Goal: Information Seeking & Learning: Find specific fact

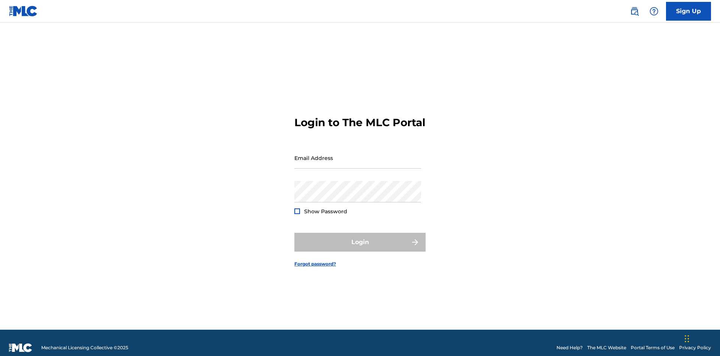
scroll to position [10, 0]
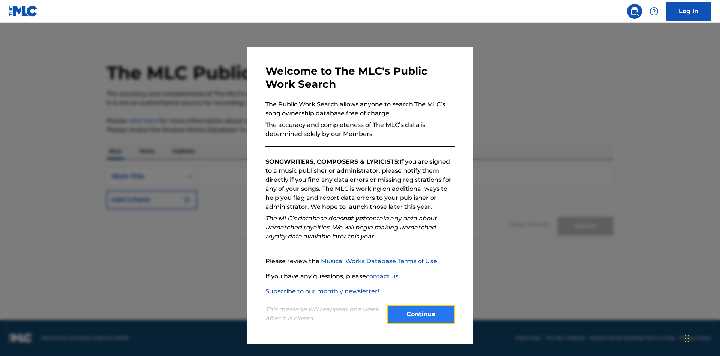
click at [421, 314] on button "Continue" at bounding box center [421, 314] width 68 height 19
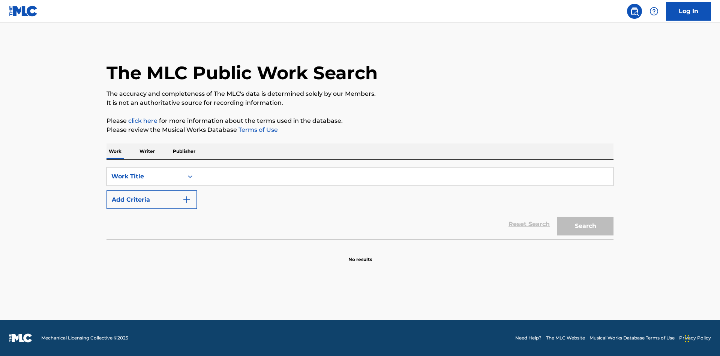
click at [405, 176] on input "Search Form" at bounding box center [405, 176] width 416 height 18
type input "MENEAME"
click at [586, 226] on button "Search" at bounding box center [586, 226] width 56 height 19
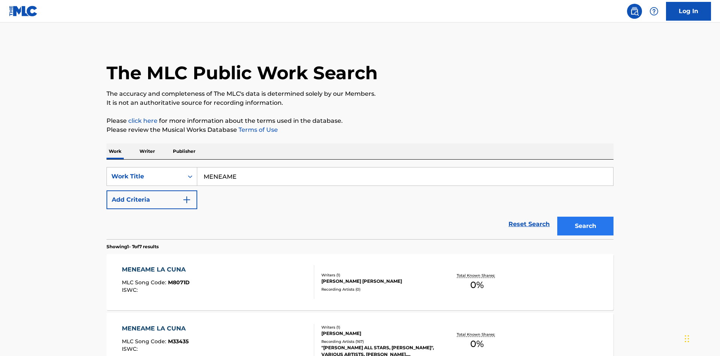
scroll to position [383, 0]
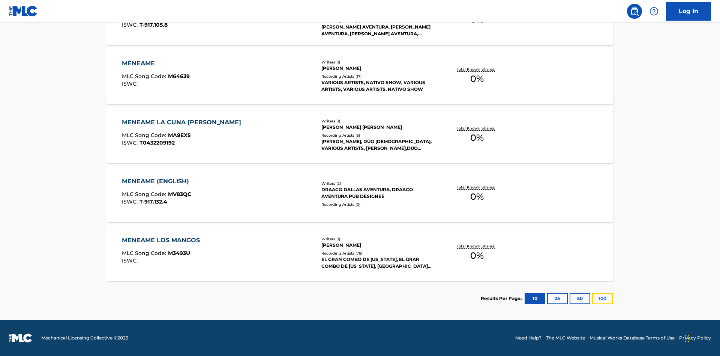
click at [593, 298] on button "100" at bounding box center [603, 298] width 21 height 11
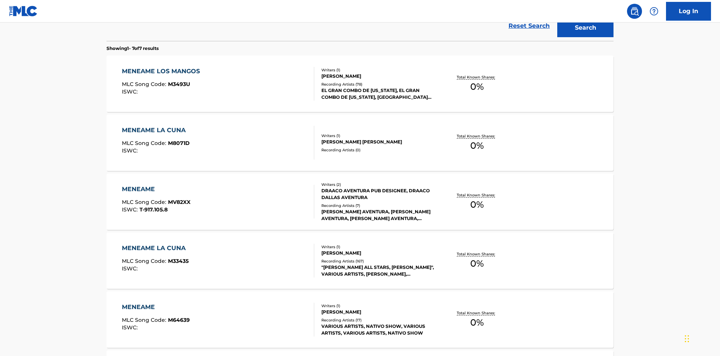
scroll to position [338, 0]
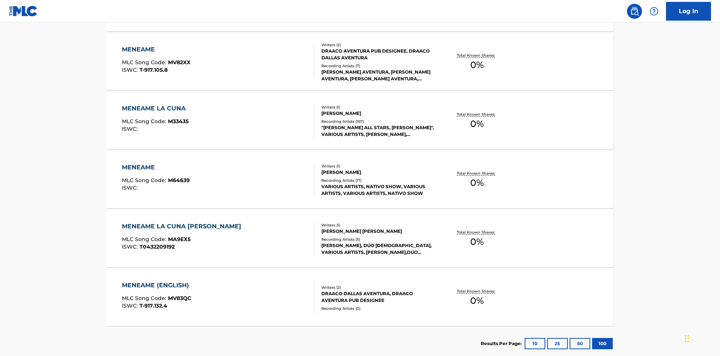
click at [156, 50] on div "MENEAME" at bounding box center [156, 49] width 69 height 9
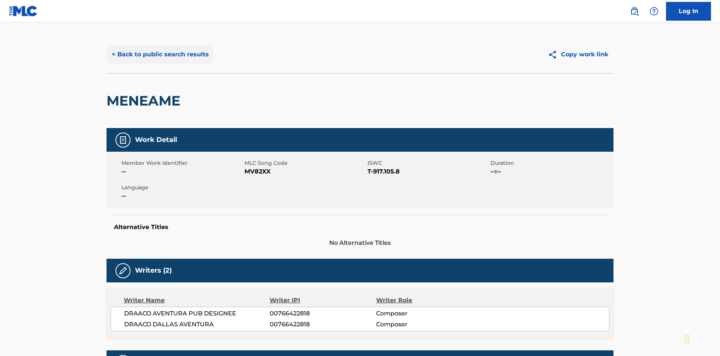
click at [159, 54] on button "< Back to public search results" at bounding box center [161, 54] width 108 height 19
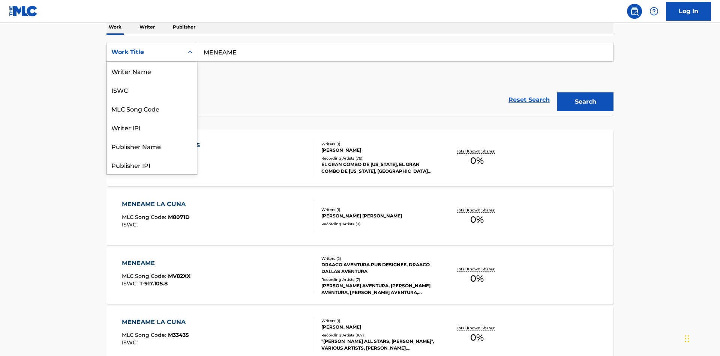
scroll to position [38, 0]
click at [152, 62] on div "ISWC" at bounding box center [152, 52] width 90 height 19
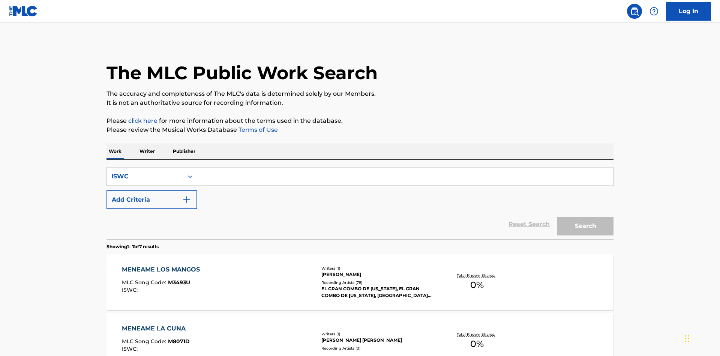
scroll to position [122, 0]
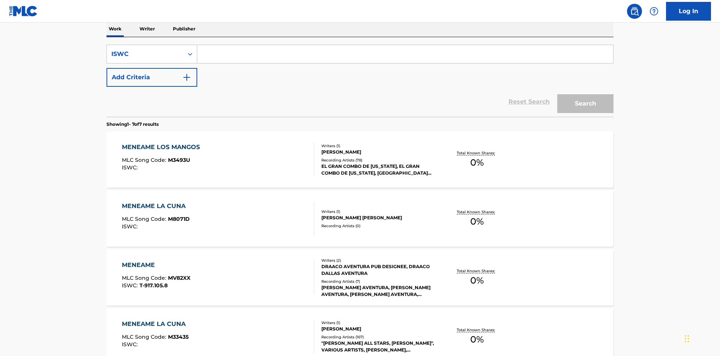
click at [405, 54] on input "Search Form" at bounding box center [405, 54] width 416 height 18
type input "T-917.105.8"
click at [586, 94] on button "Search" at bounding box center [586, 103] width 56 height 19
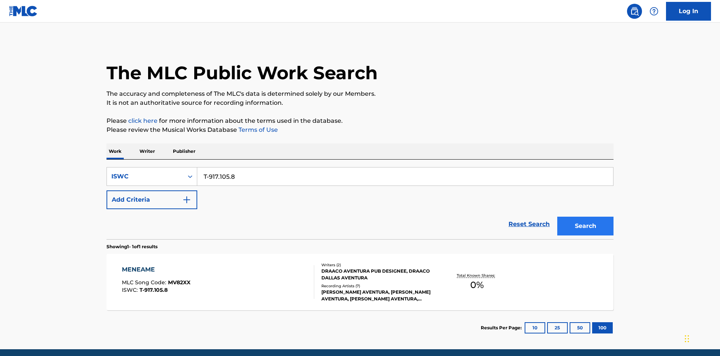
scroll to position [29, 0]
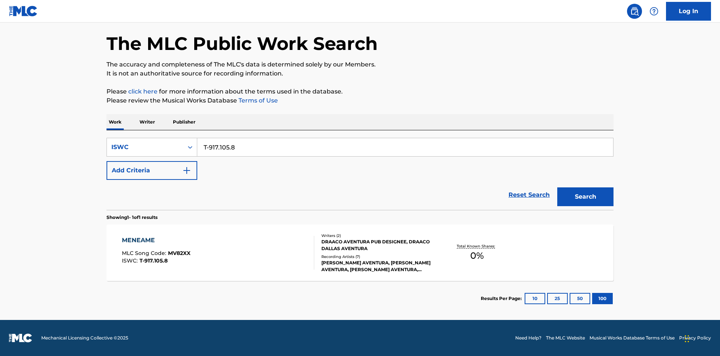
click at [156, 240] on div "MENEAME" at bounding box center [156, 240] width 69 height 9
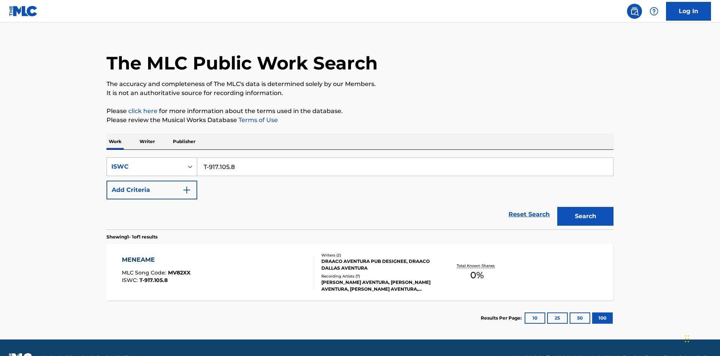
click at [145, 162] on div "ISWC" at bounding box center [145, 166] width 68 height 9
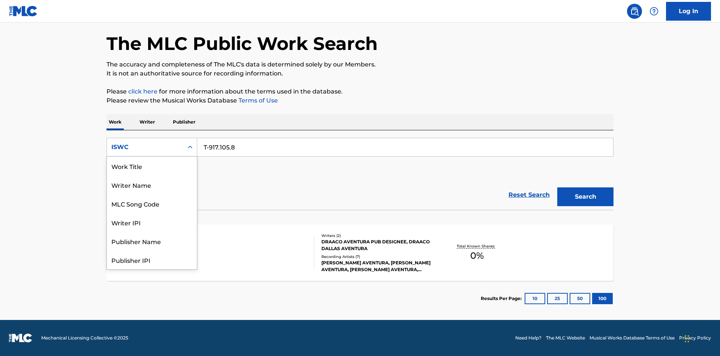
scroll to position [38, 0]
click at [152, 166] on div "MLC Song Code" at bounding box center [152, 165] width 90 height 19
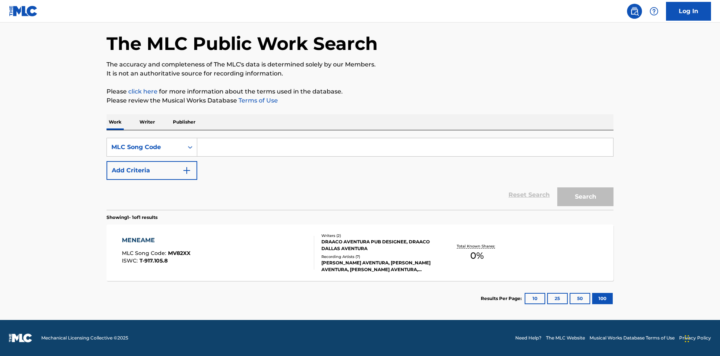
click at [405, 147] on input "Search Form" at bounding box center [405, 147] width 416 height 18
type input "MV82XX"
click at [586, 197] on button "Search" at bounding box center [586, 196] width 56 height 19
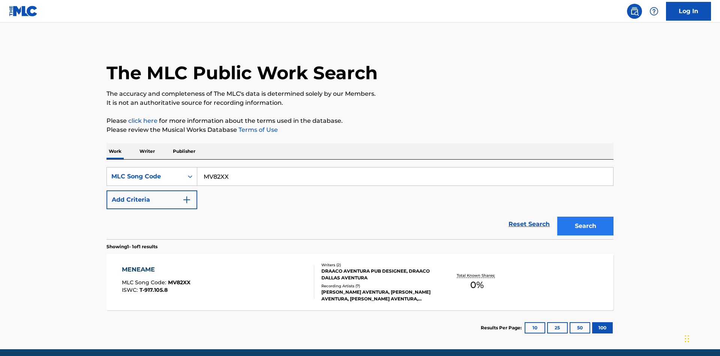
scroll to position [29, 0]
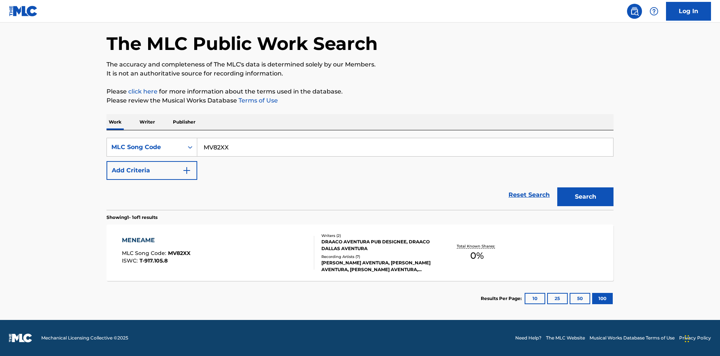
click at [156, 240] on div "MENEAME" at bounding box center [156, 240] width 69 height 9
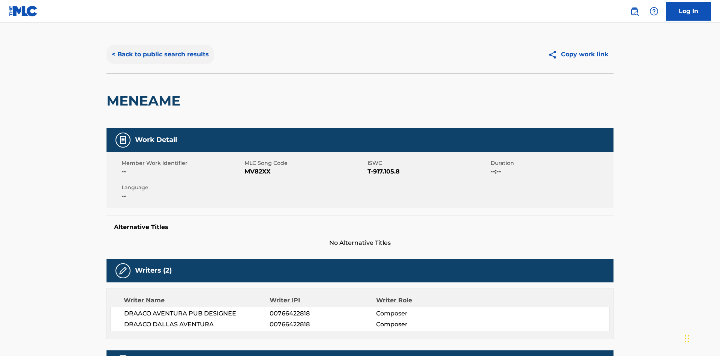
click at [159, 54] on button "< Back to public search results" at bounding box center [161, 54] width 108 height 19
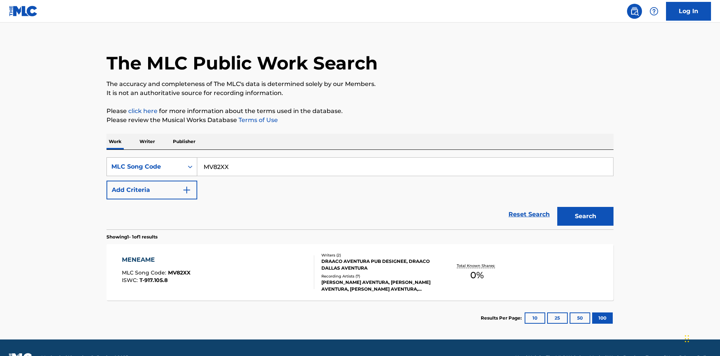
click at [145, 162] on div "MLC Song Code" at bounding box center [145, 166] width 68 height 9
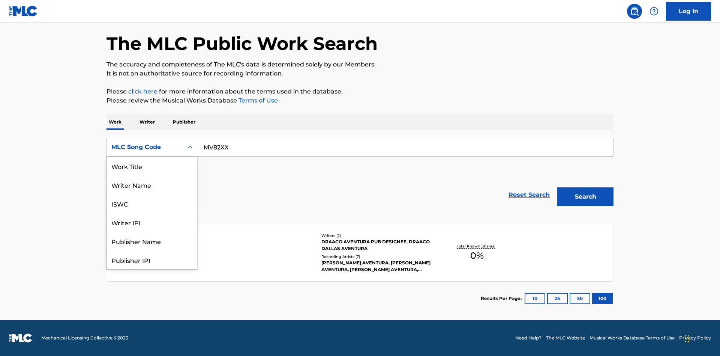
scroll to position [38, 0]
click at [152, 156] on div "Writer Name" at bounding box center [152, 147] width 90 height 19
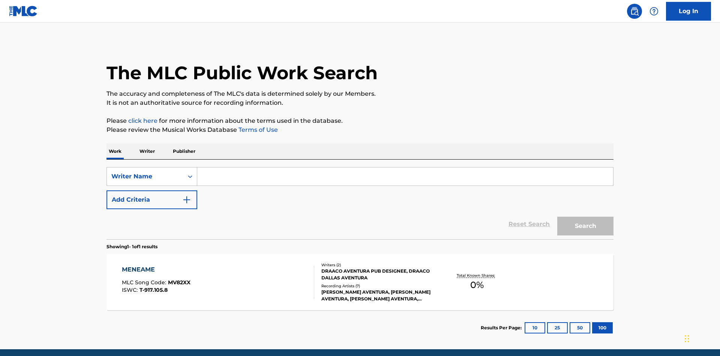
scroll to position [29, 0]
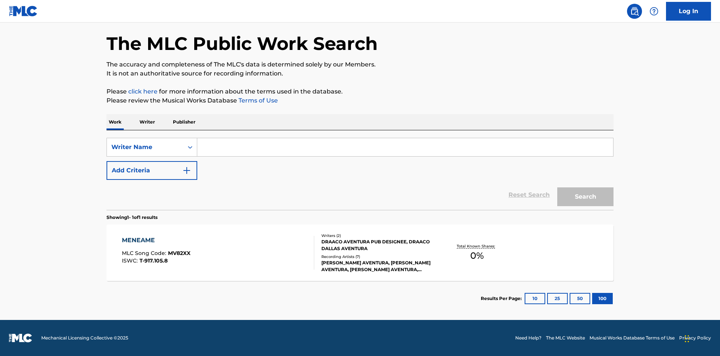
click at [405, 147] on input "Search Form" at bounding box center [405, 147] width 416 height 18
type input "DRAACO DALLAS AVENTURA"
click at [586, 197] on button "Search" at bounding box center [586, 196] width 56 height 19
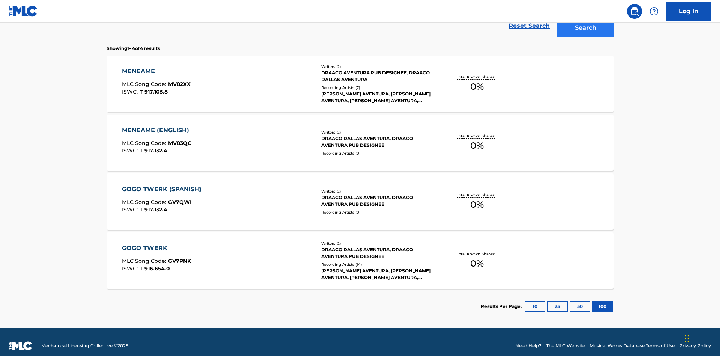
scroll to position [206, 0]
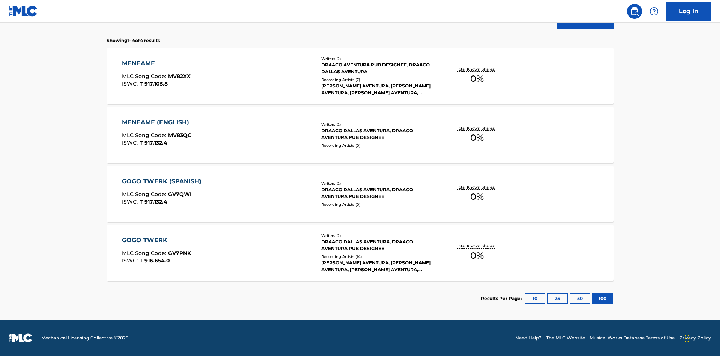
click at [156, 63] on div "MENEAME" at bounding box center [156, 63] width 69 height 9
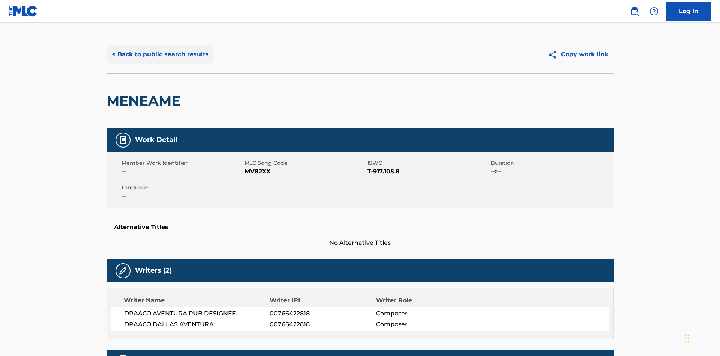
click at [159, 54] on button "< Back to public search results" at bounding box center [161, 54] width 108 height 19
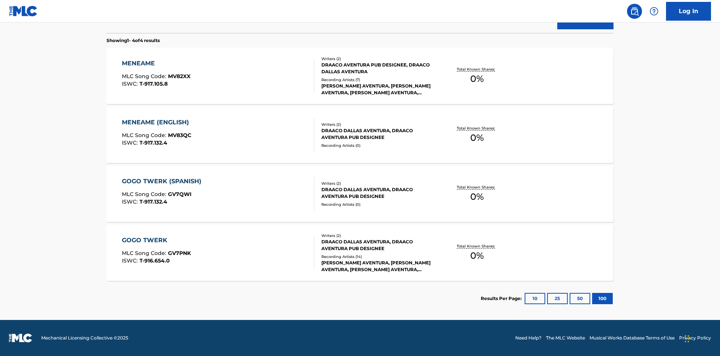
scroll to position [124, 0]
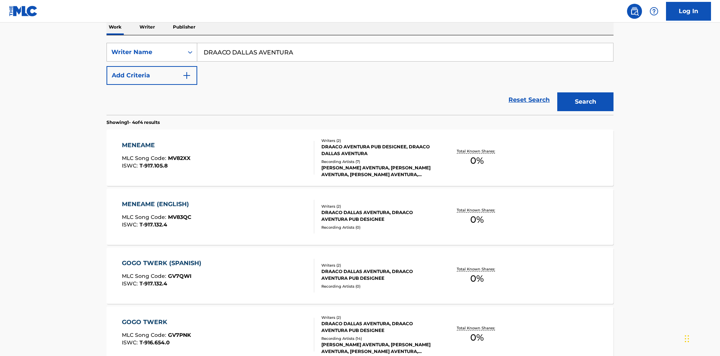
click at [145, 52] on div "Writer Name" at bounding box center [145, 52] width 68 height 9
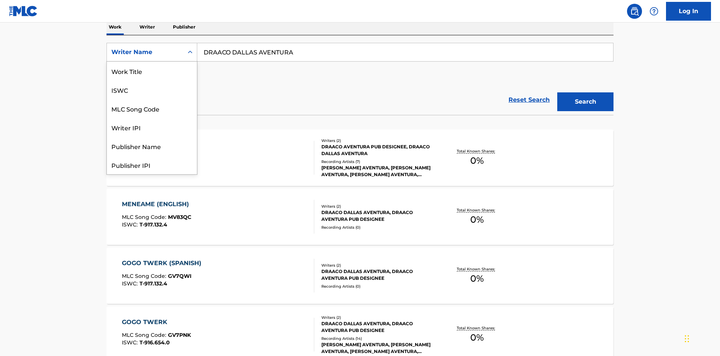
scroll to position [38, 0]
click at [152, 90] on div "Writer IPI" at bounding box center [152, 89] width 90 height 19
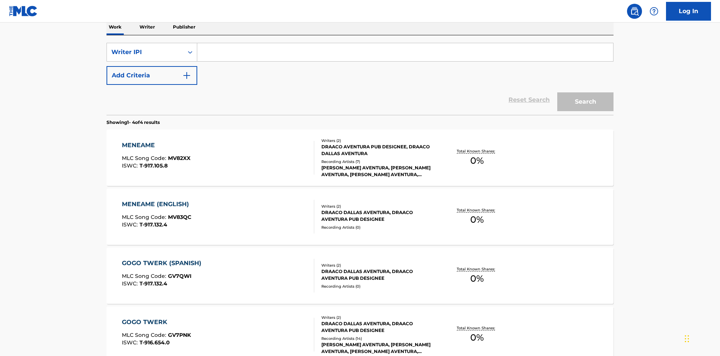
click at [405, 54] on input "Search Form" at bounding box center [405, 52] width 416 height 18
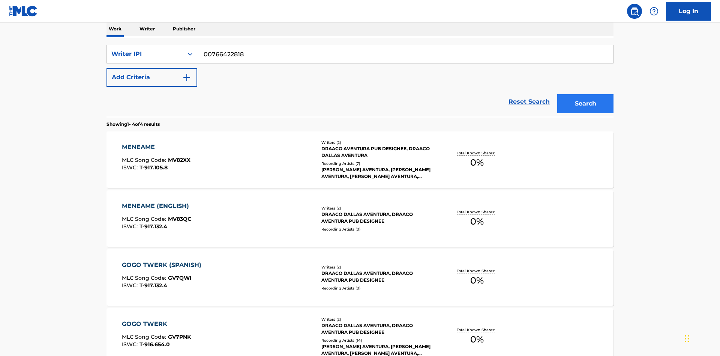
type input "00766422818"
click at [586, 94] on button "Search" at bounding box center [586, 103] width 56 height 19
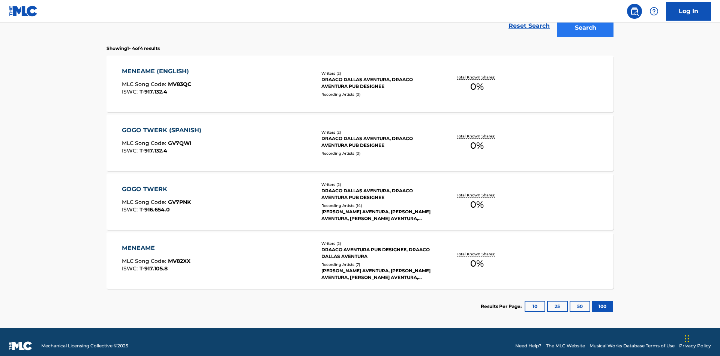
scroll to position [206, 0]
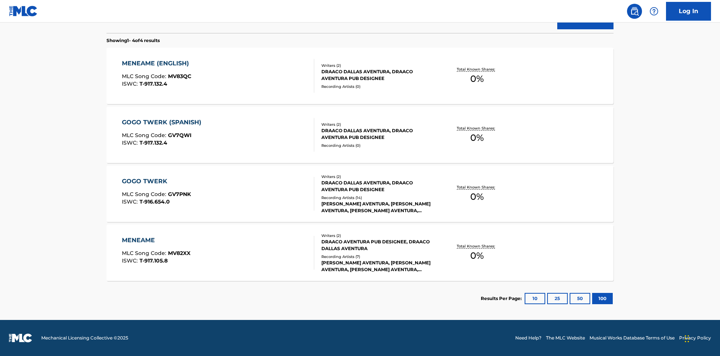
click at [156, 240] on div "MENEAME" at bounding box center [156, 240] width 69 height 9
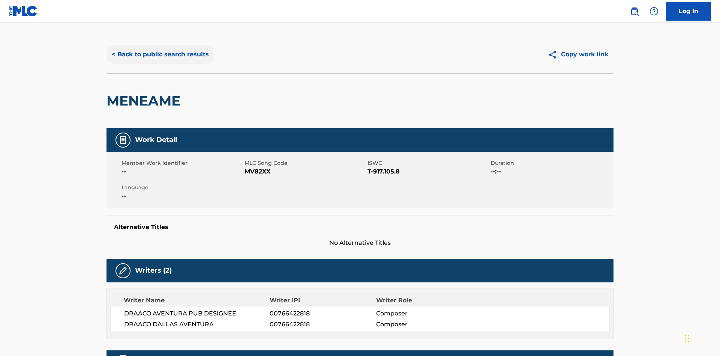
click at [159, 54] on button "< Back to public search results" at bounding box center [161, 54] width 108 height 19
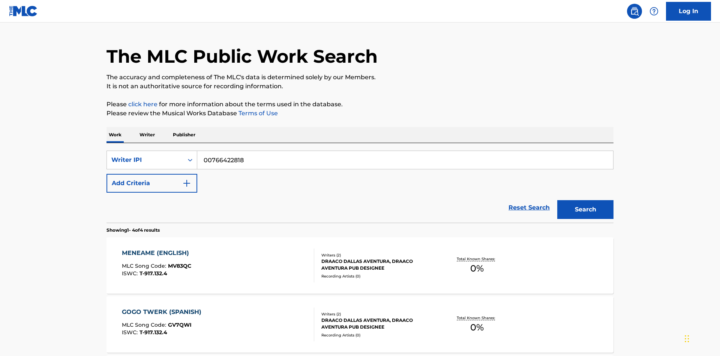
scroll to position [62, 0]
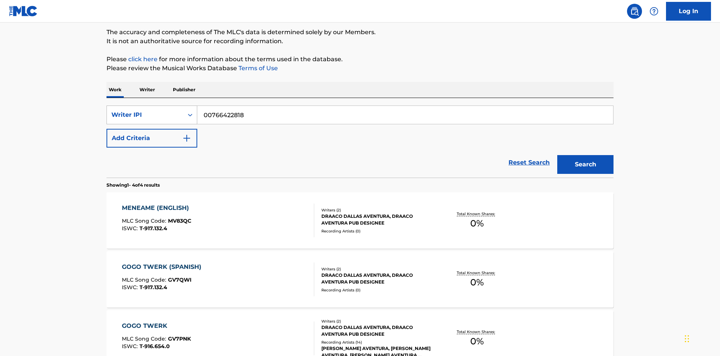
click at [145, 115] on div "Writer IPI" at bounding box center [145, 114] width 68 height 9
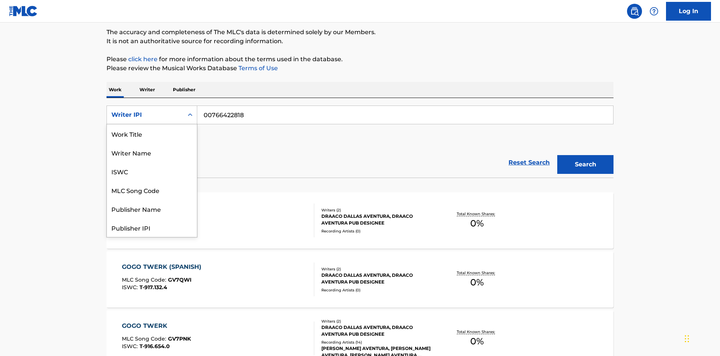
scroll to position [38, 0]
click at [152, 171] on div "Publisher Name" at bounding box center [152, 171] width 90 height 19
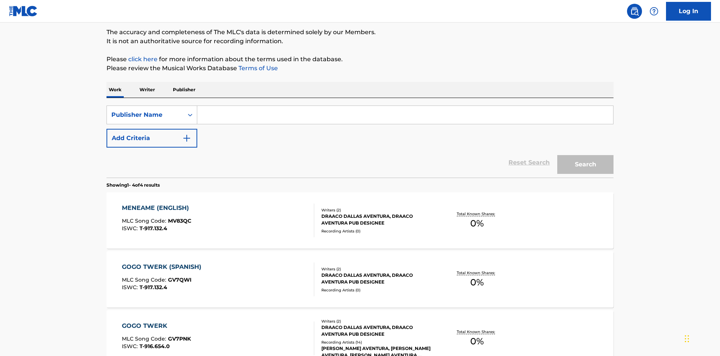
click at [405, 106] on input "Search Form" at bounding box center [405, 115] width 416 height 18
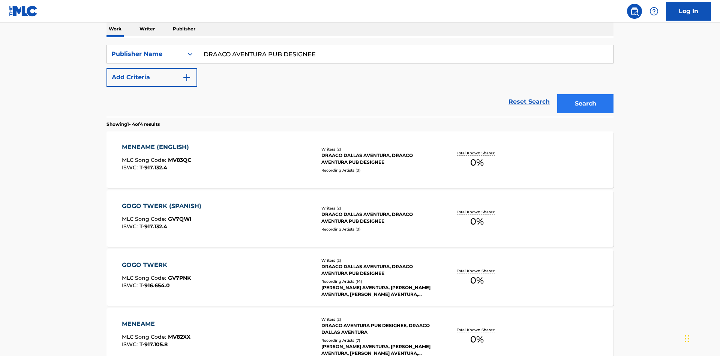
type input "DRAACO AVENTURA PUB DESIGNEE"
click at [586, 94] on button "Search" at bounding box center [586, 103] width 56 height 19
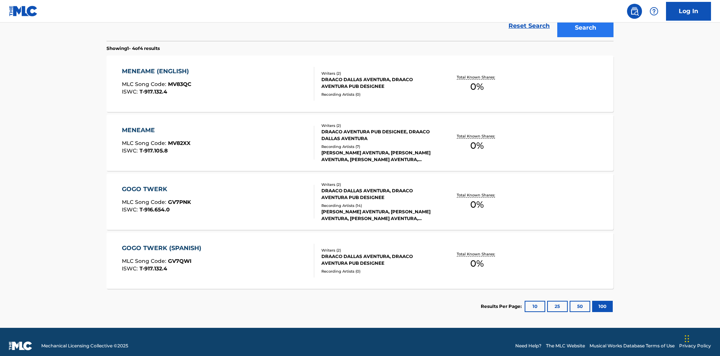
scroll to position [206, 0]
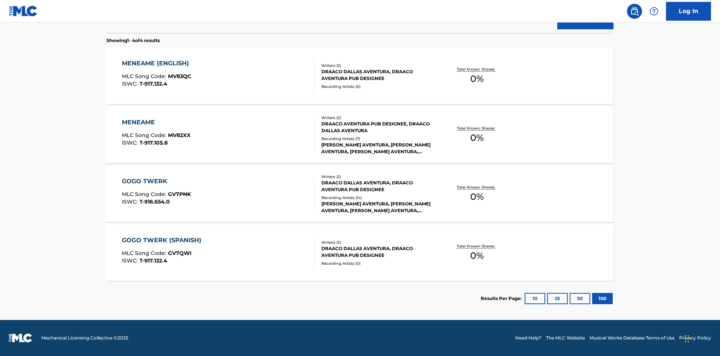
click at [156, 122] on div "MENEAME" at bounding box center [156, 122] width 69 height 9
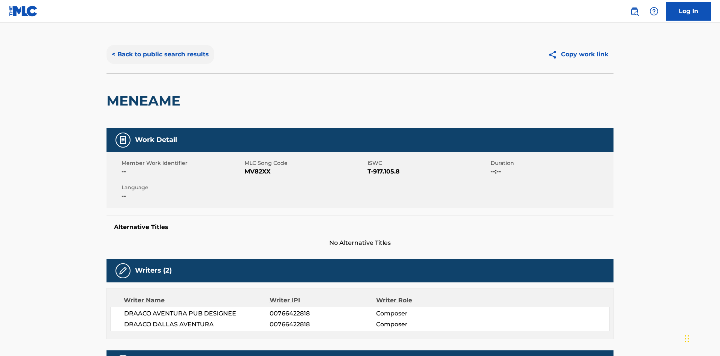
click at [159, 54] on button "< Back to public search results" at bounding box center [161, 54] width 108 height 19
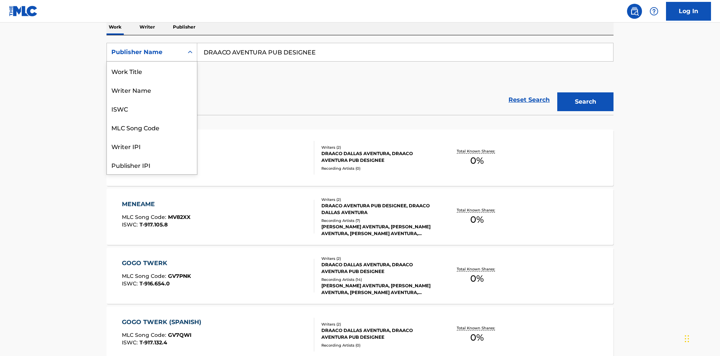
scroll to position [38, 0]
click at [152, 127] on div "Publisher IPI" at bounding box center [152, 127] width 90 height 19
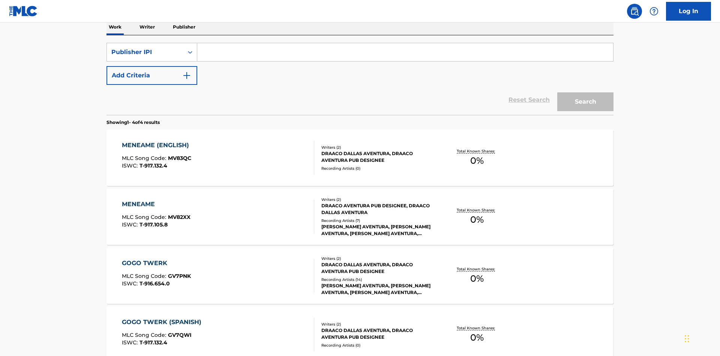
click at [405, 54] on input "Search Form" at bounding box center [405, 52] width 416 height 18
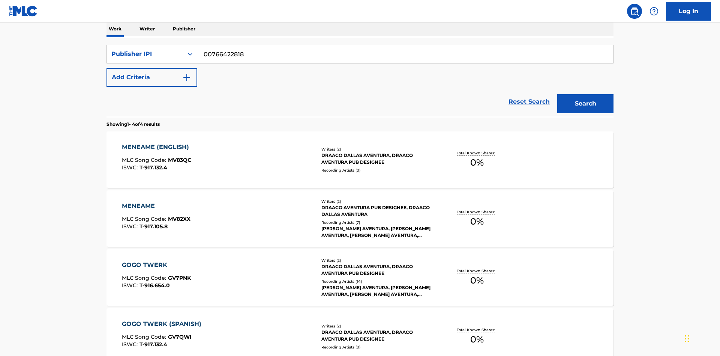
scroll to position [0, 0]
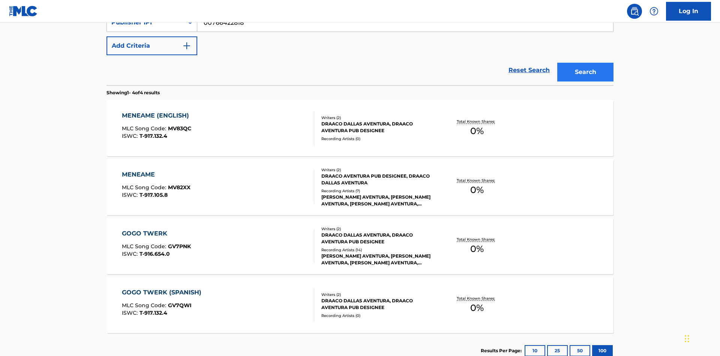
type input "00766422818"
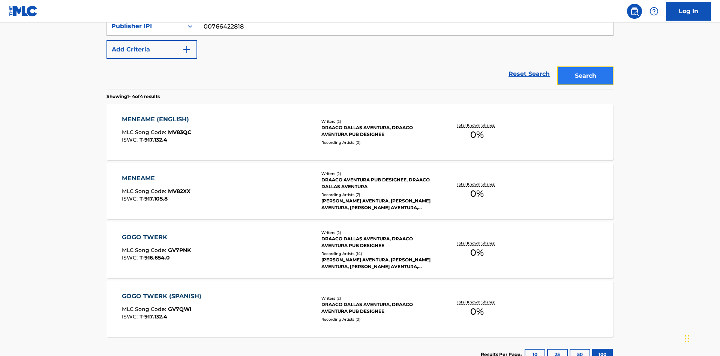
click at [586, 66] on button "Search" at bounding box center [586, 75] width 56 height 19
